Goal: Task Accomplishment & Management: Manage account settings

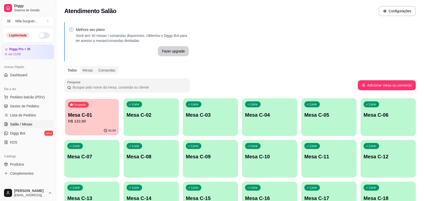
click at [82, 111] on div "Ocupada Mesa C-01 R$ 132,60" at bounding box center [92, 112] width 54 height 27
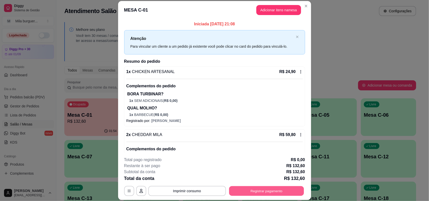
click at [247, 194] on button "Registrar pagamento" at bounding box center [266, 192] width 75 height 10
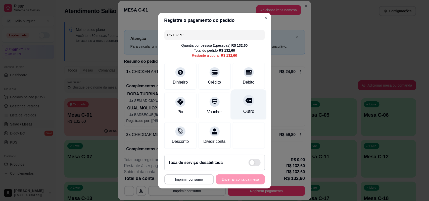
click at [243, 108] on div "Outro" at bounding box center [248, 111] width 11 height 7
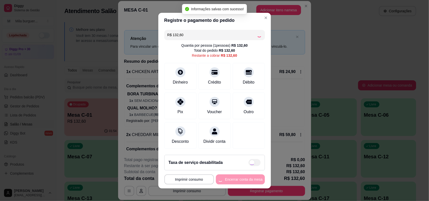
type input "R$ 0,00"
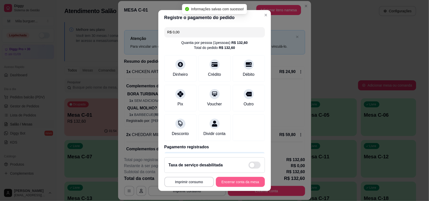
click at [230, 183] on button "Encerrar conta da mesa" at bounding box center [240, 182] width 49 height 10
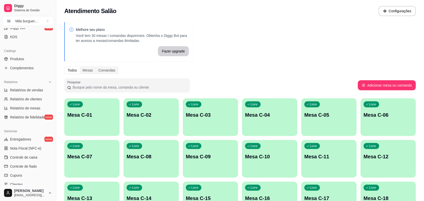
scroll to position [126, 0]
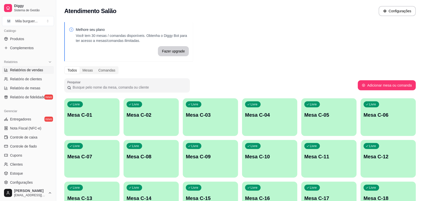
click at [27, 73] on link "Relatórios de vendas" at bounding box center [28, 70] width 52 height 8
select select "ALL"
select select "0"
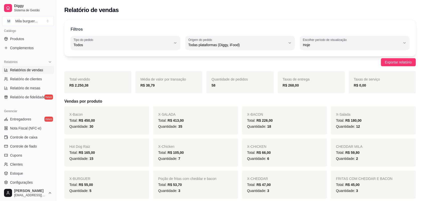
click at [34, 67] on link "Relatórios de vendas" at bounding box center [28, 70] width 52 height 8
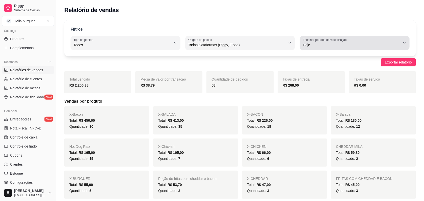
click at [398, 42] on div "Hoje" at bounding box center [352, 43] width 98 height 10
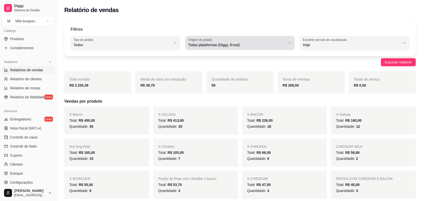
click at [252, 40] on div "Todas plataformas (Diggy, iFood)" at bounding box center [238, 43] width 98 height 10
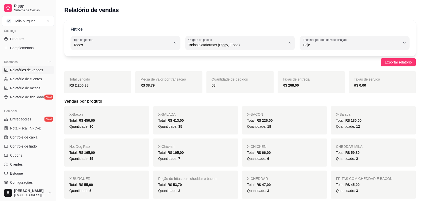
click at [226, 73] on span "iFood" at bounding box center [238, 73] width 93 height 5
type input "IFOOD"
select select "IFOOD"
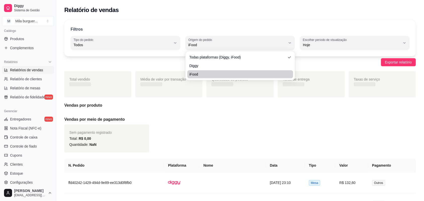
scroll to position [5, 0]
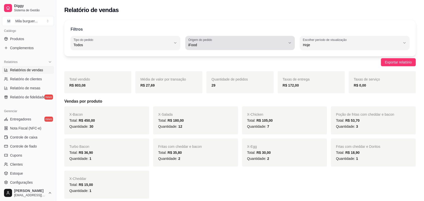
click at [246, 41] on div "iFood" at bounding box center [238, 43] width 98 height 10
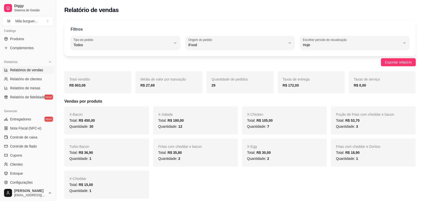
click at [243, 57] on span "Todas plataformas (Diggy, iFood)" at bounding box center [238, 57] width 93 height 5
type input "ALL"
select select "ALL"
